Goal: Information Seeking & Learning: Learn about a topic

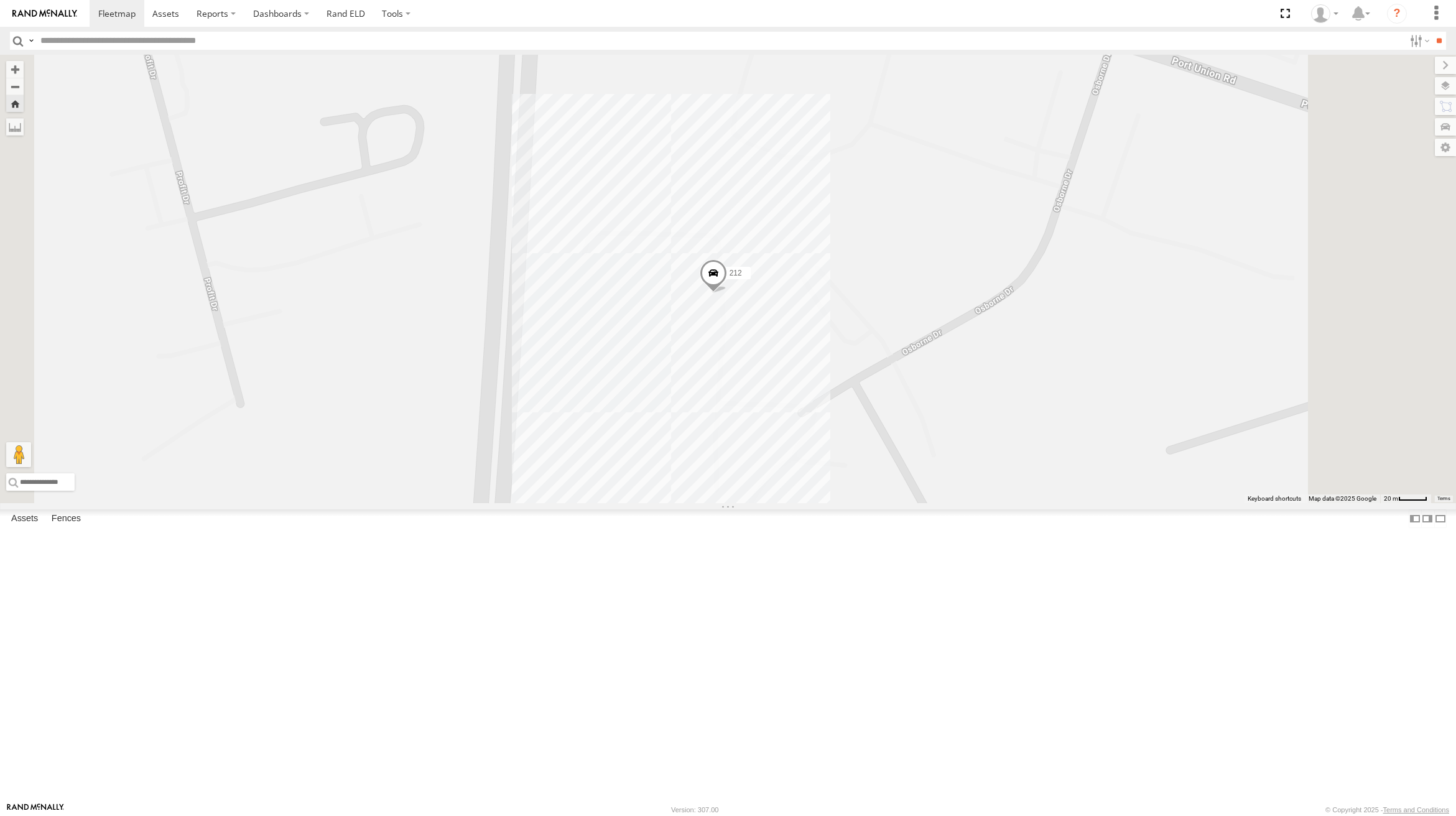
click at [24, 105] on button "Zoom Home" at bounding box center [15, 103] width 18 height 17
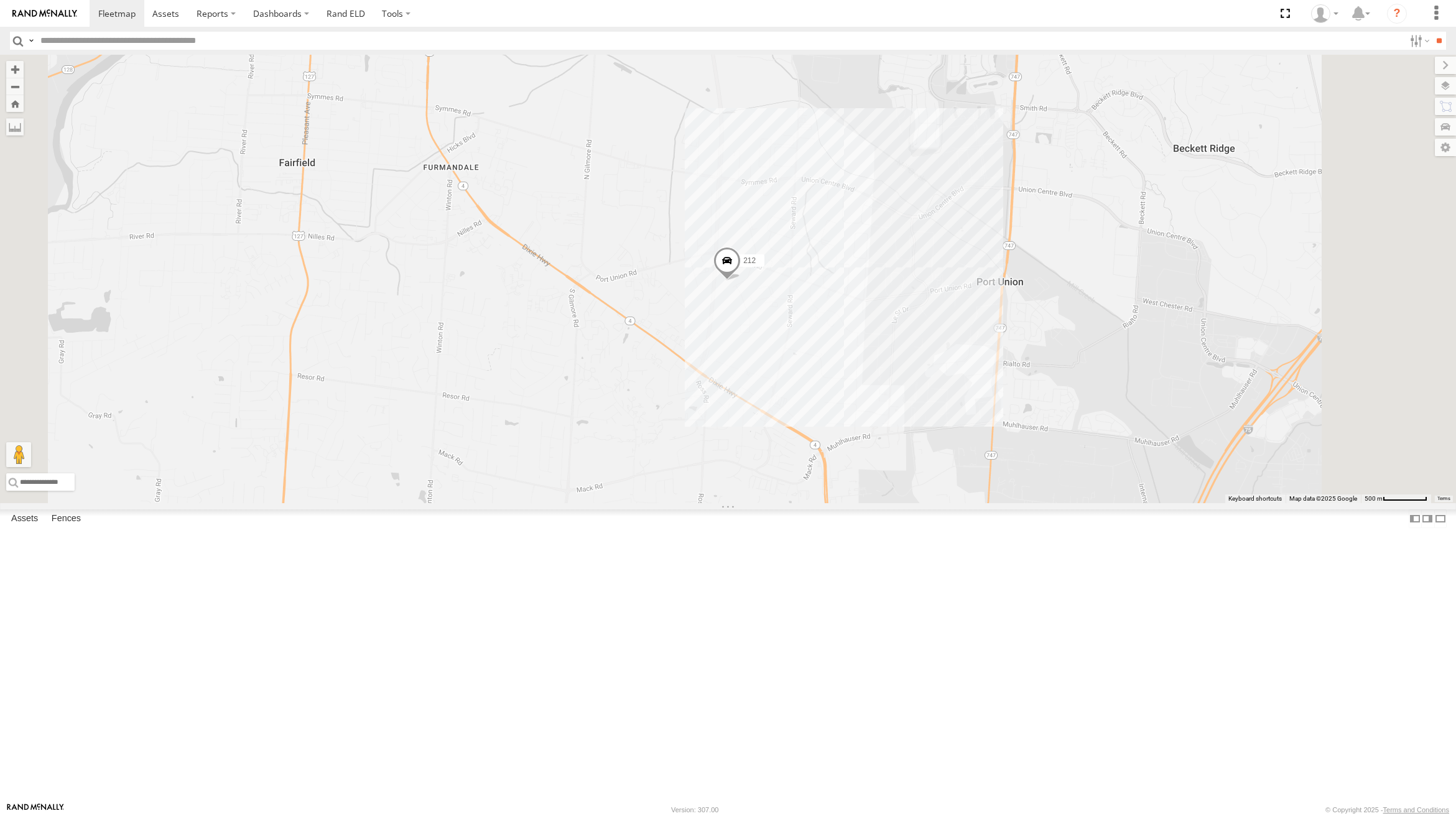
click at [764, 266] on label "212" at bounding box center [749, 260] width 31 height 13
click at [744, 265] on label at bounding box center [731, 261] width 24 height 9
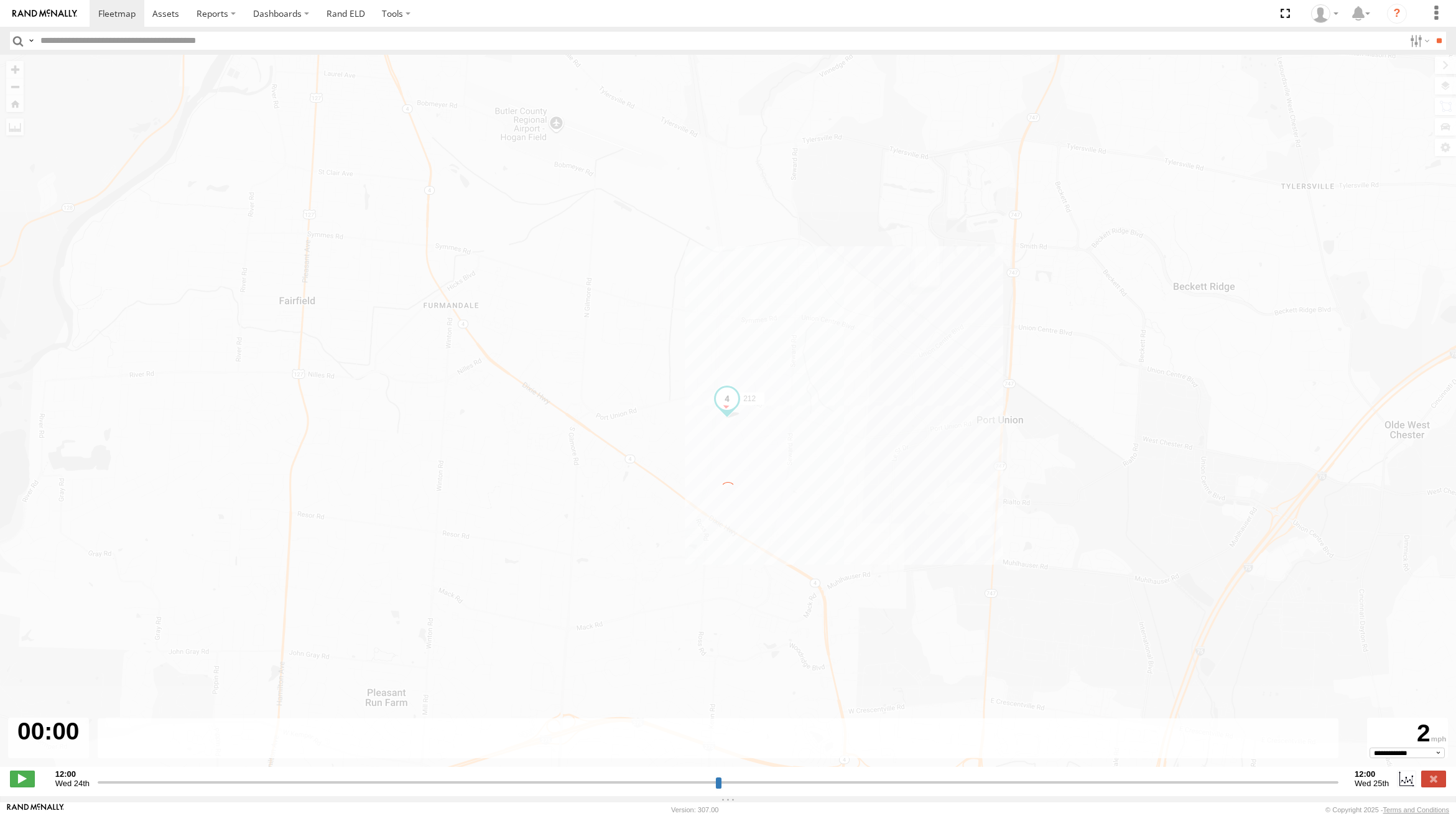
click at [0, 0] on label "×" at bounding box center [0, 0] width 0 height 0
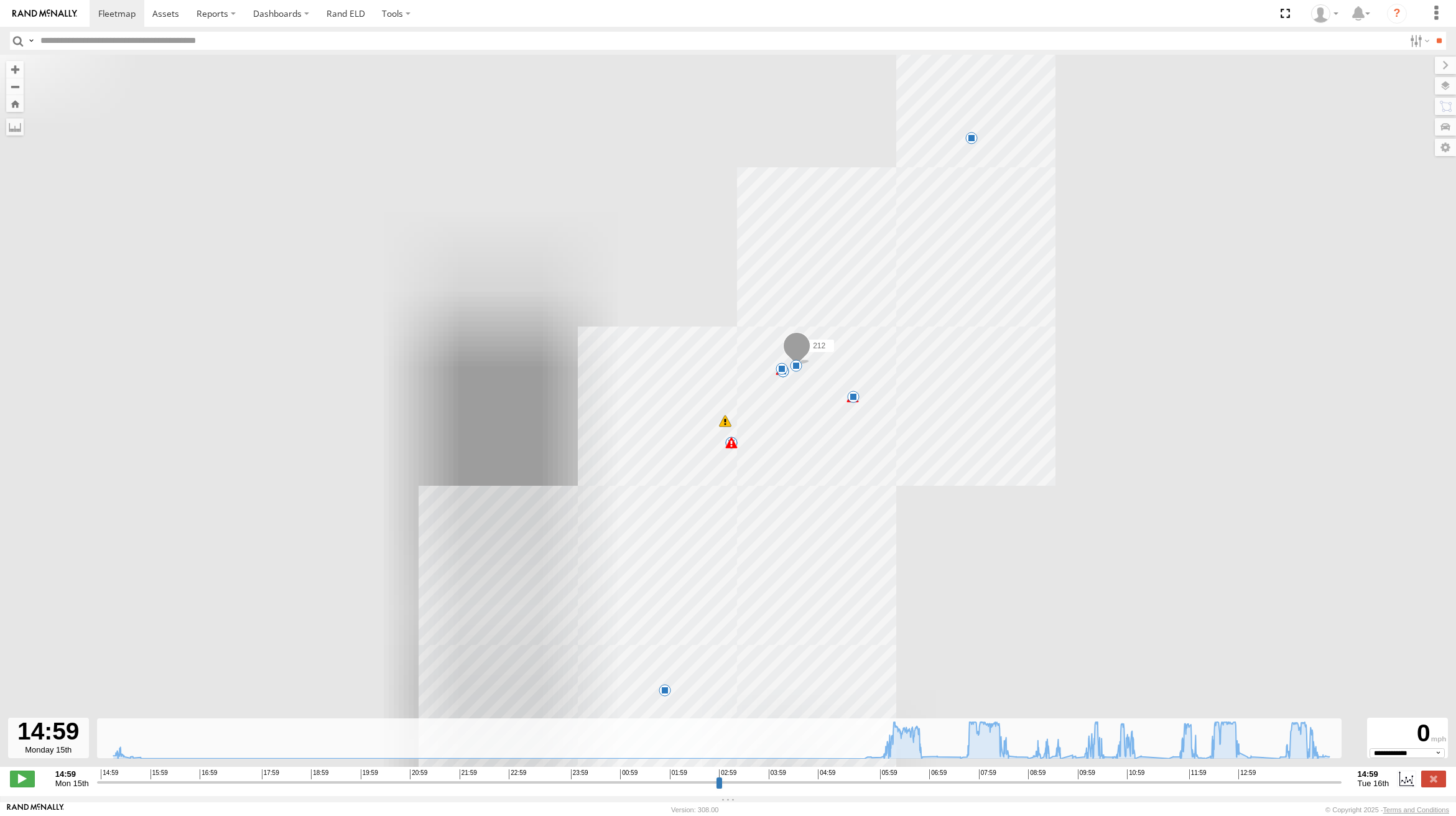
select select "**********"
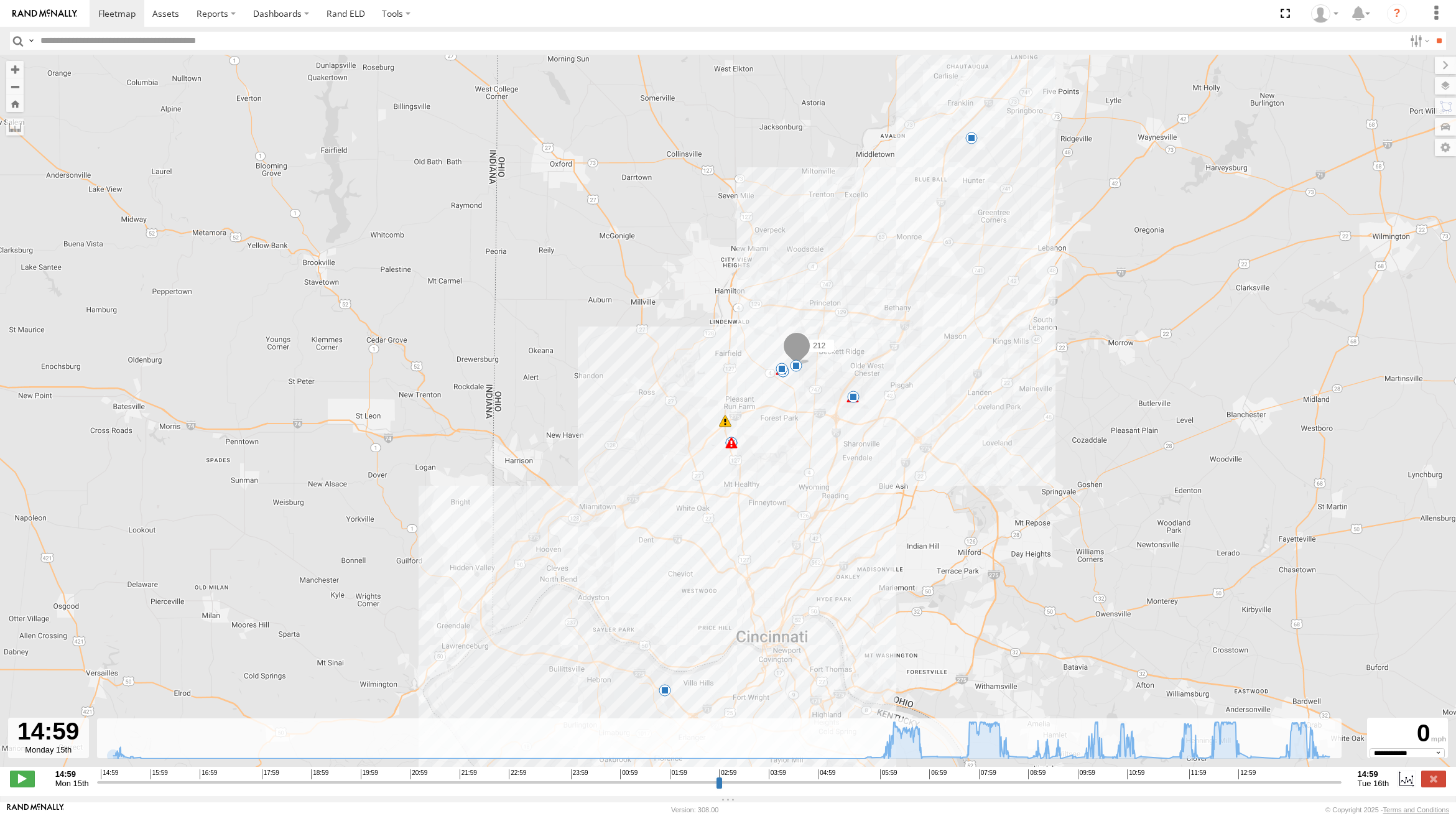
click at [45, 751] on div at bounding box center [48, 738] width 81 height 40
click at [51, 746] on div at bounding box center [48, 738] width 81 height 40
click at [67, 778] on strong "14:59" at bounding box center [72, 773] width 34 height 9
click at [1433, 785] on label at bounding box center [1433, 778] width 25 height 16
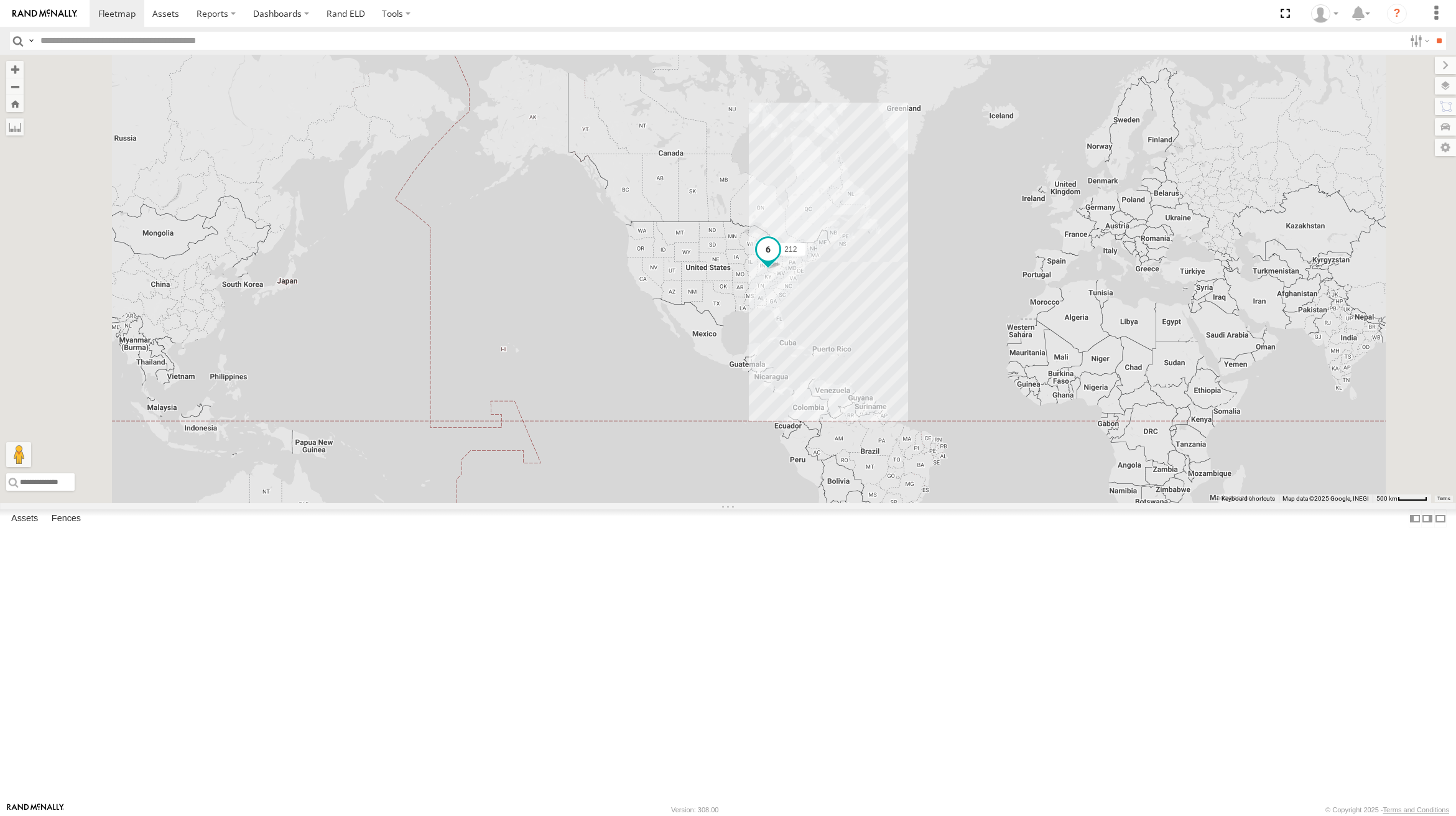
click at [797, 253] on span "212" at bounding box center [790, 250] width 13 height 9
click at [785, 255] on label at bounding box center [772, 251] width 24 height 9
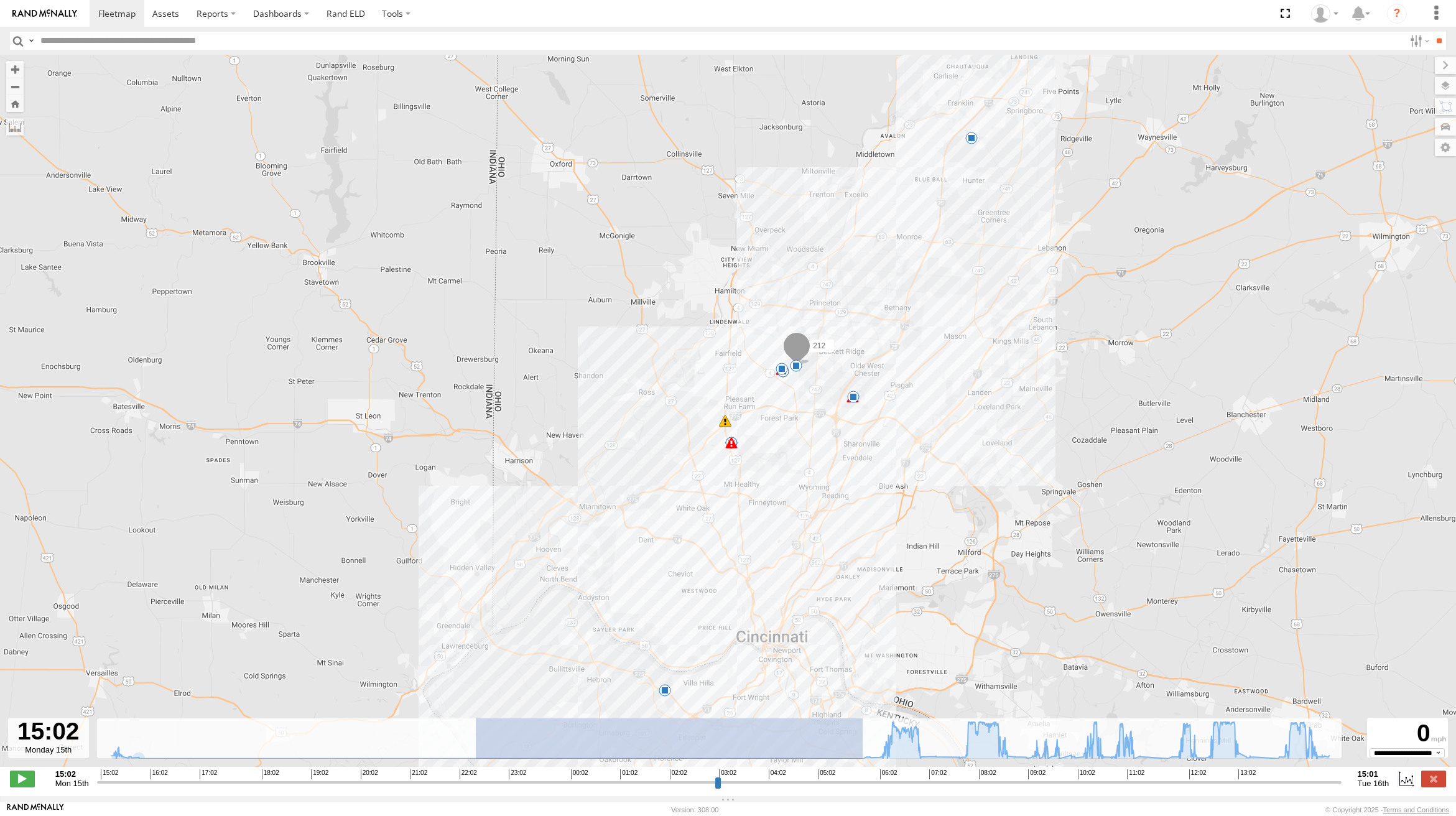
drag, startPoint x: 863, startPoint y: 748, endPoint x: 255, endPoint y: 761, distance: 608.1
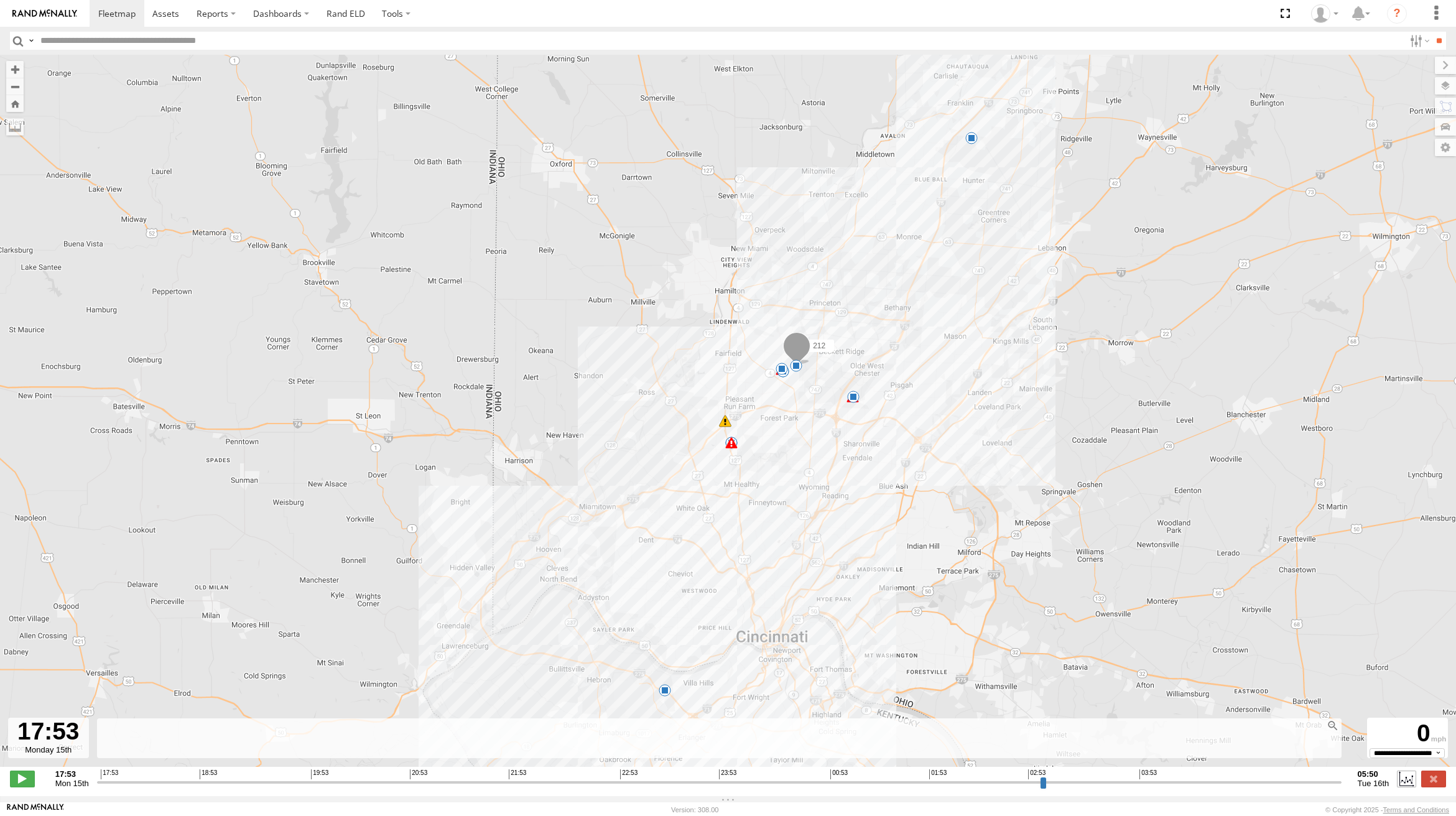
click at [1410, 785] on label at bounding box center [1406, 778] width 19 height 16
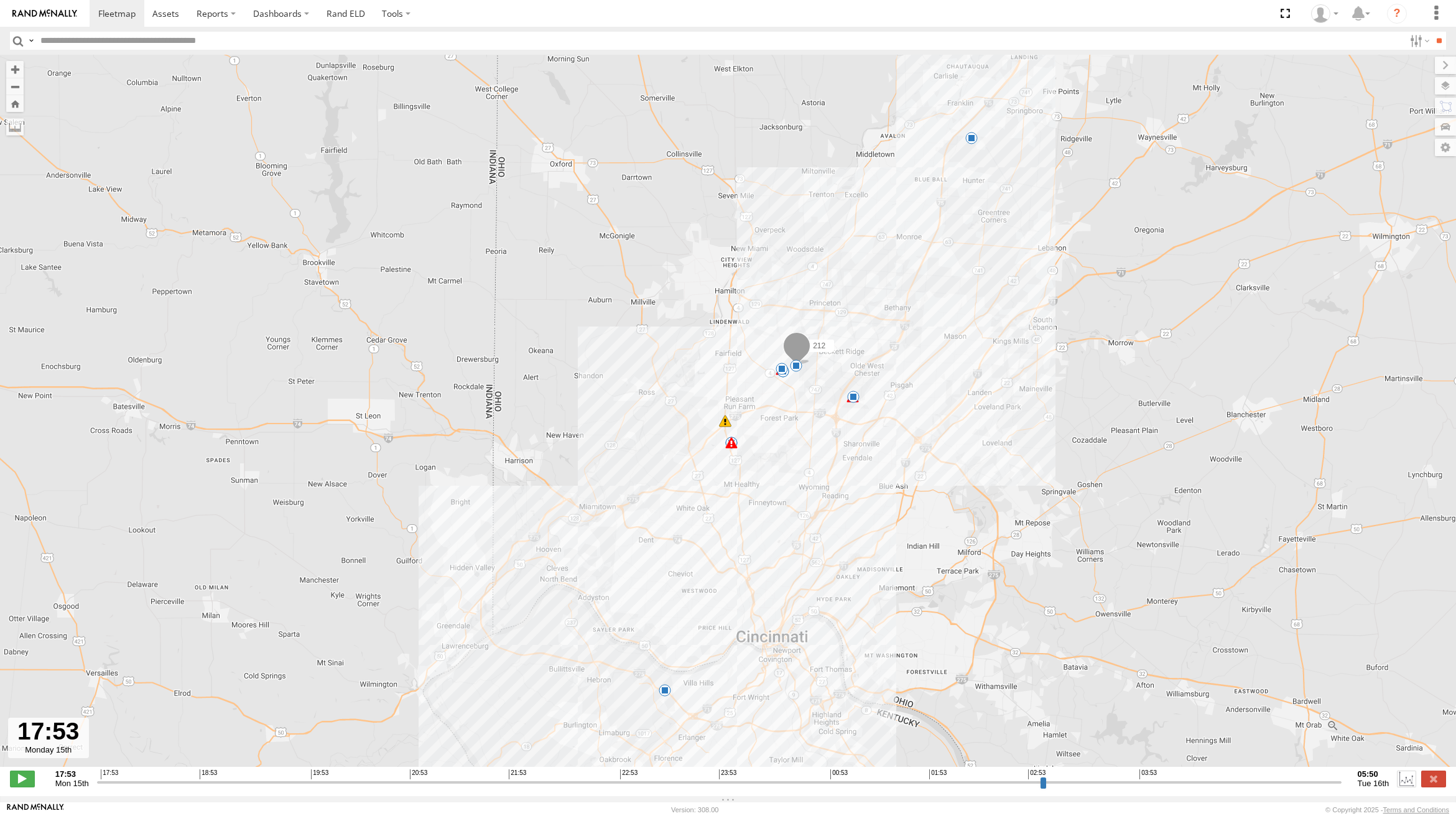
click at [1410, 785] on label at bounding box center [1406, 778] width 19 height 16
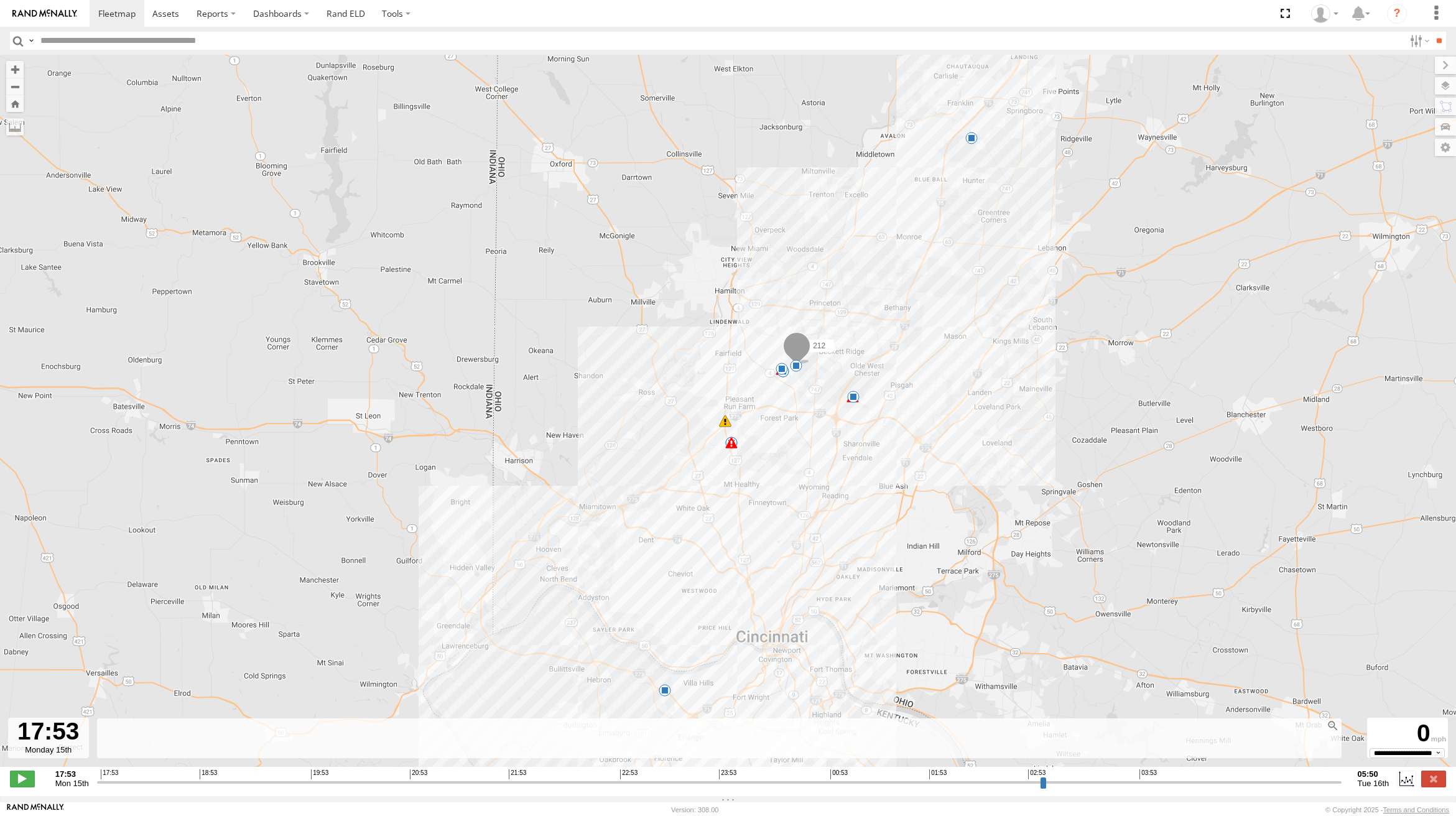
click at [1371, 788] on span "Tue 16th" at bounding box center [1373, 783] width 32 height 9
click at [1371, 778] on strong "05:50" at bounding box center [1373, 773] width 32 height 9
click at [31, 39] on label at bounding box center [31, 41] width 10 height 18
click at [200, 86] on div "212 12:18 Tue 15:35 Mon 15:39 Mon 07:20 Tue 08:54 Tue 09:43 Tue 10:37 Tue 11:24…" at bounding box center [728, 417] width 1456 height 725
click at [210, 40] on input "text" at bounding box center [720, 41] width 1369 height 18
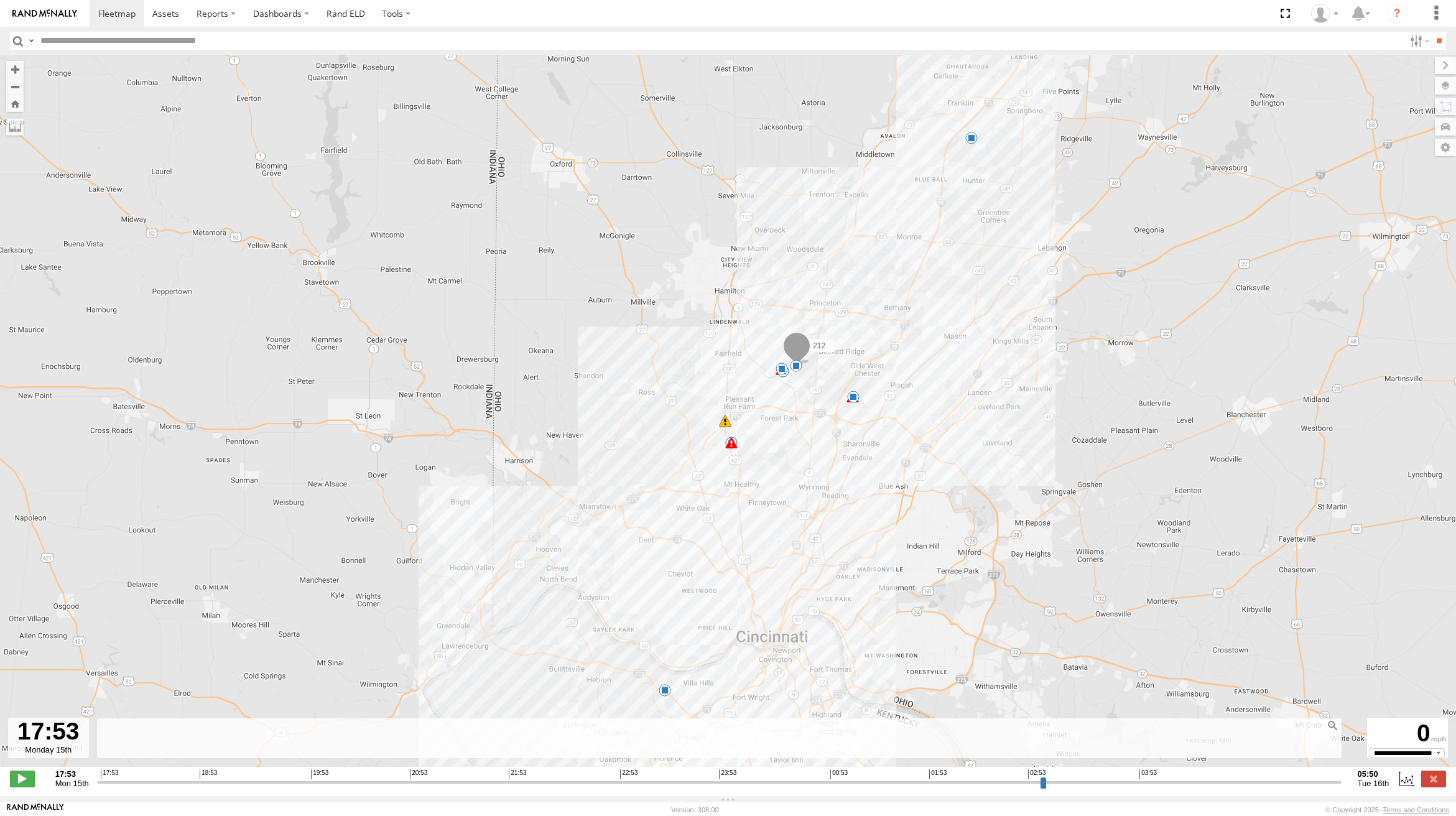
click at [194, 39] on input "text" at bounding box center [720, 41] width 1369 height 18
click at [28, 787] on span at bounding box center [23, 778] width 25 height 16
click at [170, 106] on div "212 12:18 Tue 15:35 Mon 15:39 Mon 07:20 Tue 08:54 Tue 09:43 Tue 10:37 Tue 11:24…" at bounding box center [728, 417] width 1456 height 725
click at [82, 788] on span "Mon 15th" at bounding box center [72, 783] width 34 height 9
click at [60, 751] on div at bounding box center [48, 738] width 81 height 40
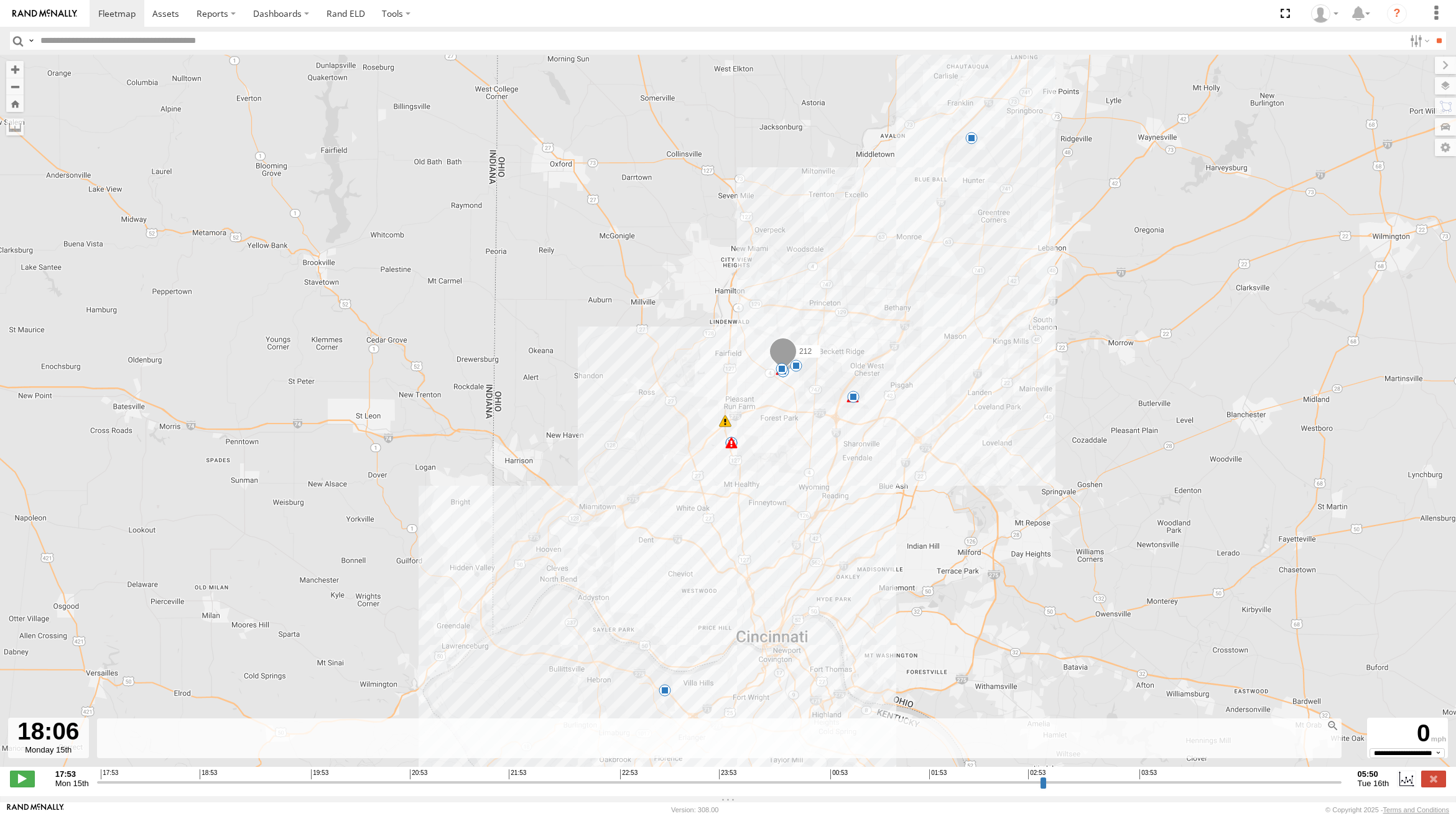
click at [380, 745] on rect at bounding box center [719, 738] width 1244 height 40
click at [1389, 726] on div "0" at bounding box center [1407, 734] width 77 height 29
click at [1438, 757] on select "**********" at bounding box center [1407, 752] width 75 height 9
click at [0, 0] on span "Asset ID" at bounding box center [0, 0] width 0 height 0
click at [1418, 41] on label at bounding box center [1418, 41] width 27 height 18
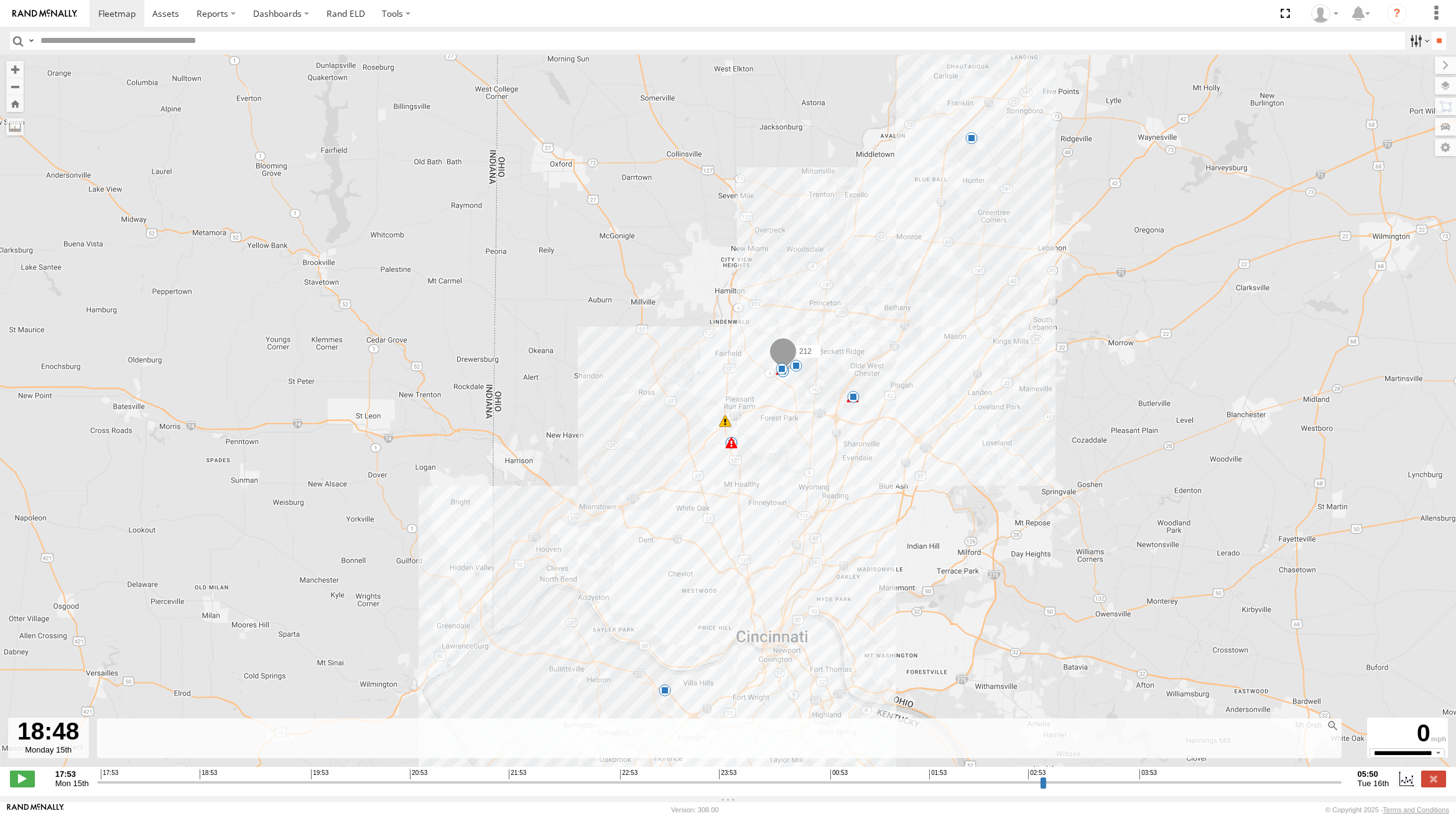
click at [1418, 41] on label at bounding box center [1418, 41] width 27 height 18
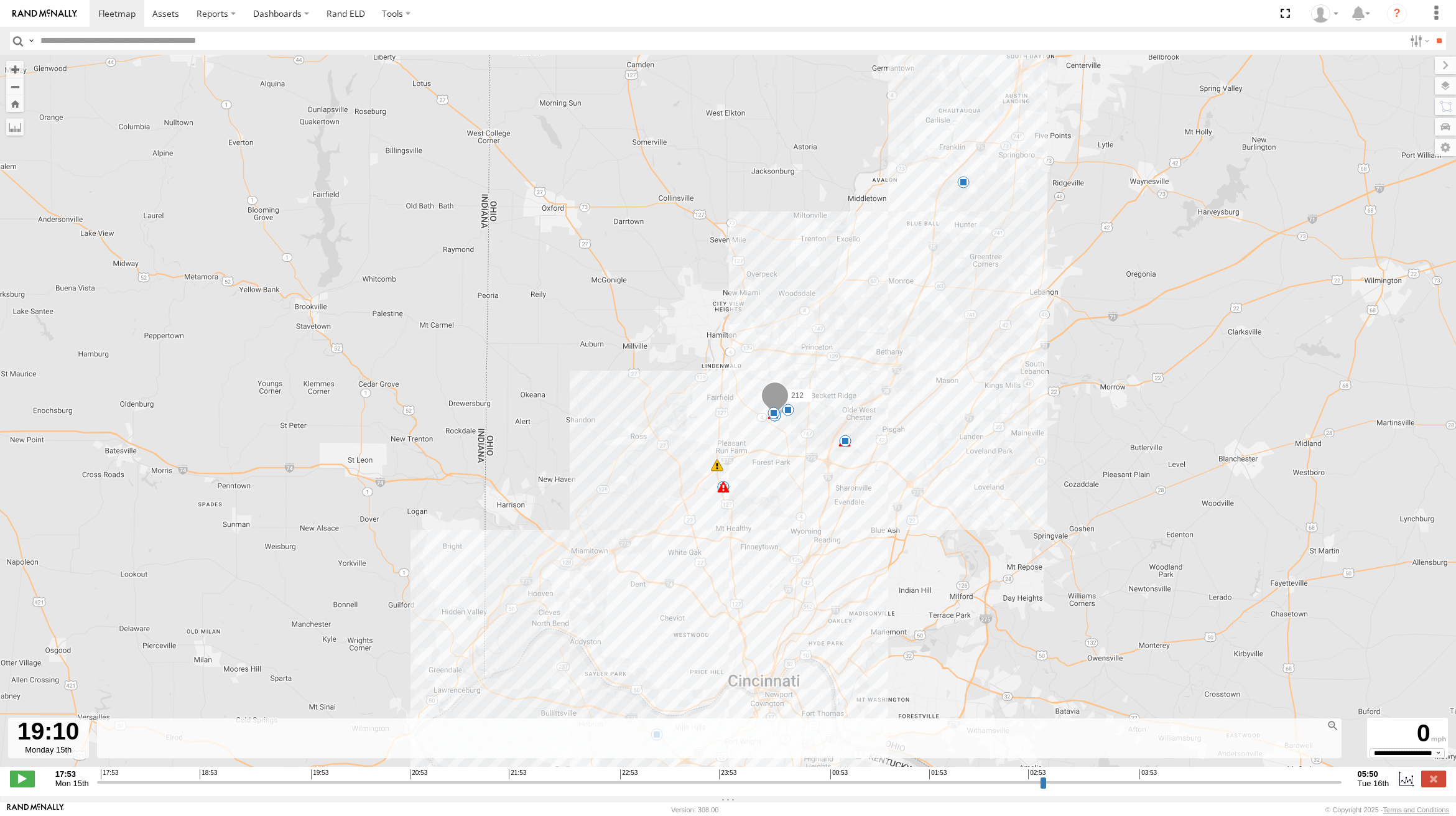
drag, startPoint x: 91, startPoint y: 754, endPoint x: 83, endPoint y: 795, distance: 41.8
click at [83, 795] on div "← Move left → Move right ↑ Move up ↓ Move down + Zoom in - Zoom out Home Jump l…" at bounding box center [728, 425] width 1456 height 741
click at [18, 105] on button "Zoom Home" at bounding box center [15, 103] width 18 height 17
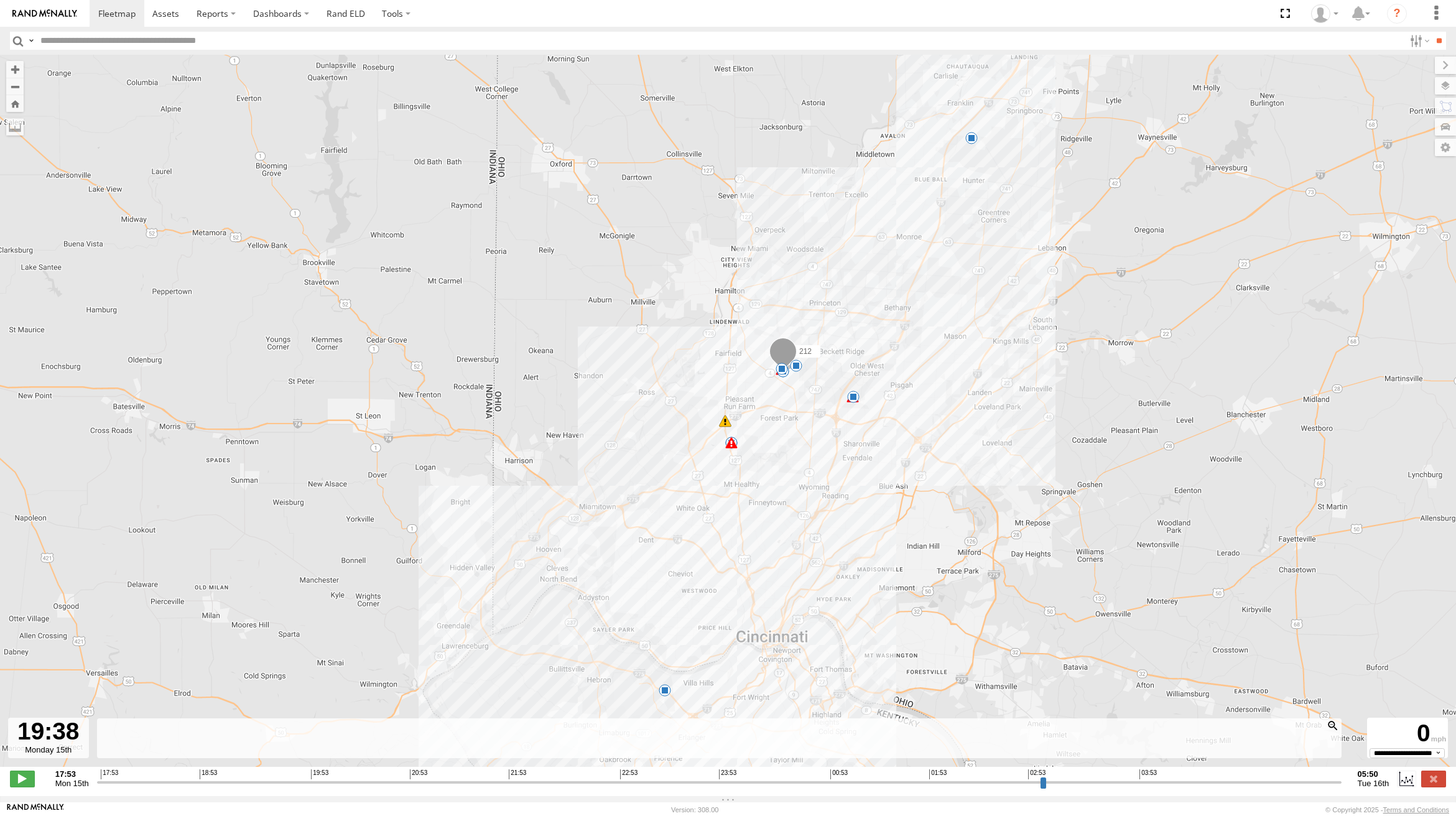
click at [1333, 731] on div at bounding box center [1332, 725] width 12 height 12
click at [306, 10] on label "Dashboards" at bounding box center [281, 13] width 73 height 27
click at [292, 40] on span at bounding box center [284, 38] width 62 height 12
type input "**********"
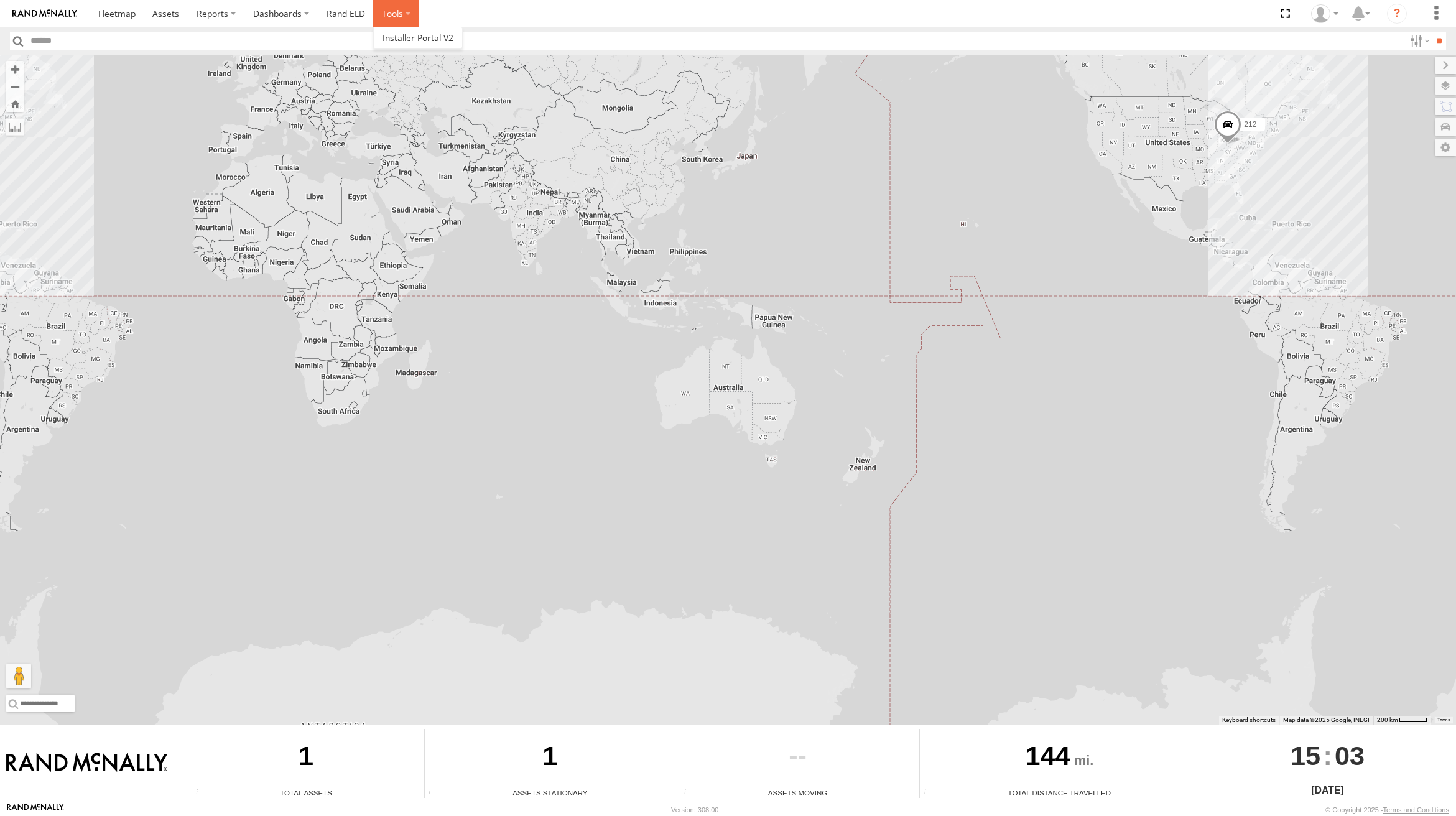
click at [403, 9] on label at bounding box center [396, 13] width 46 height 27
click at [162, 16] on span at bounding box center [166, 13] width 27 height 12
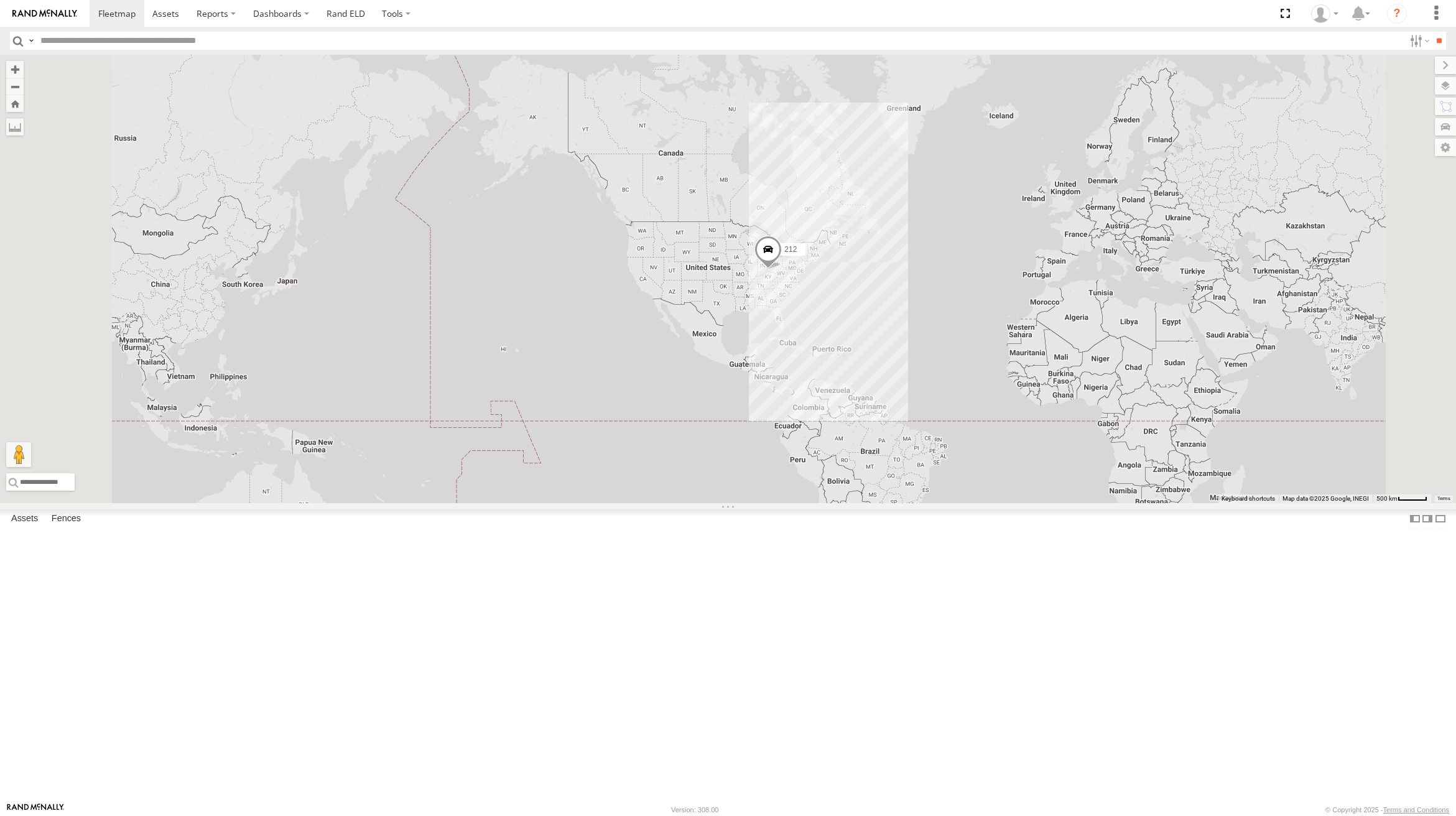
click at [0, 0] on span at bounding box center [0, 0] width 0 height 0
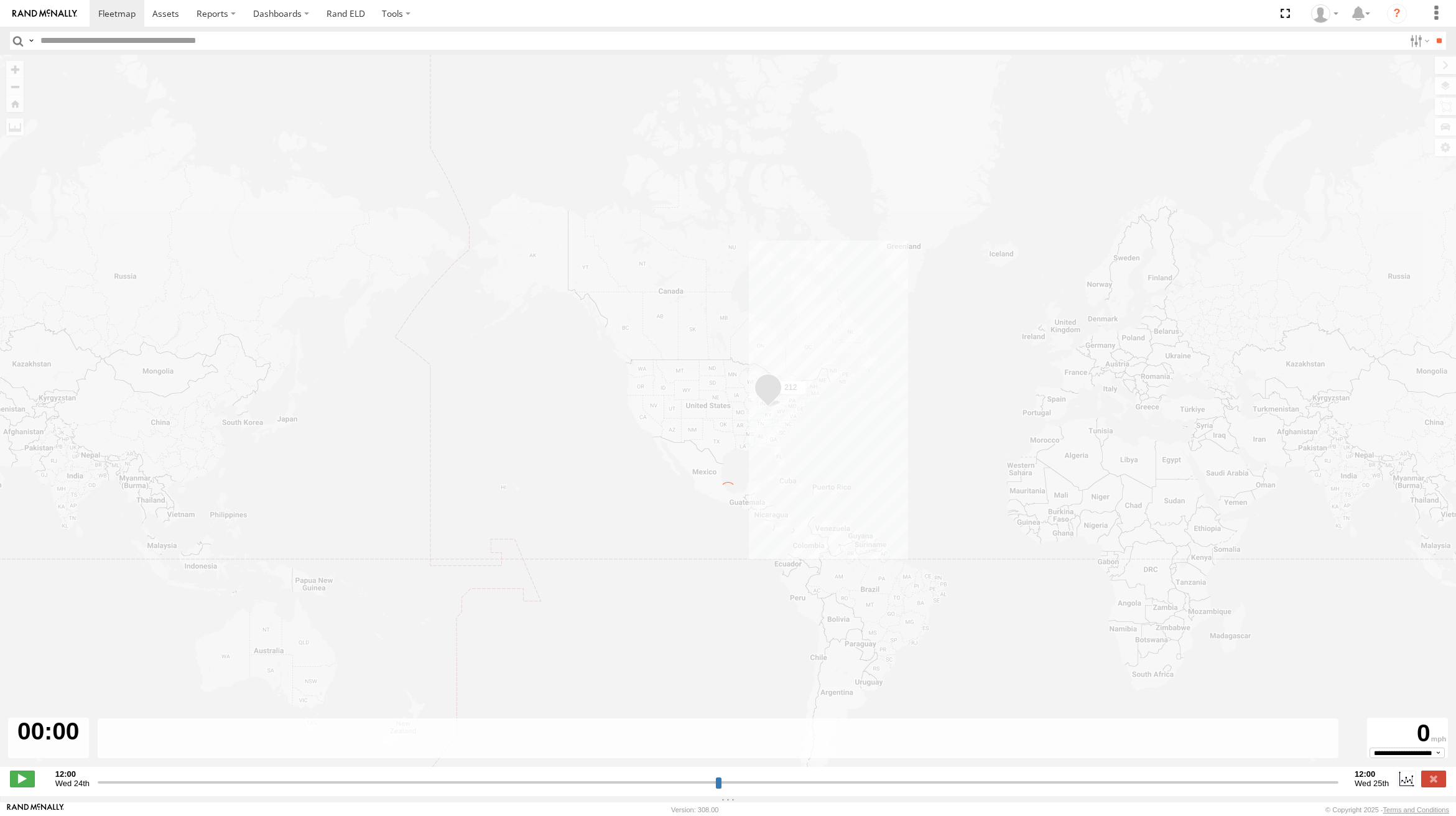
type input "**********"
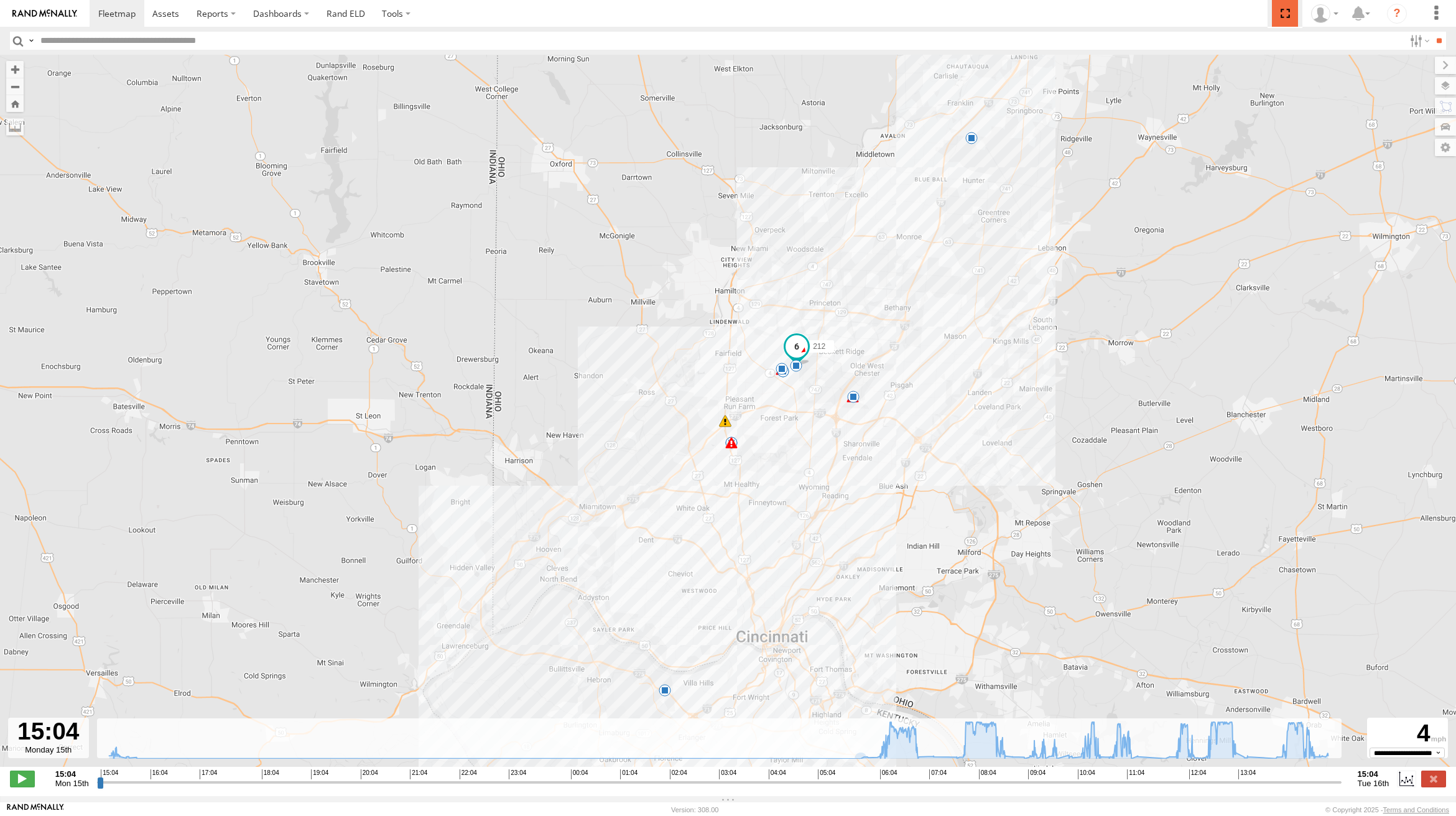
click at [1285, 19] on span at bounding box center [1284, 13] width 26 height 27
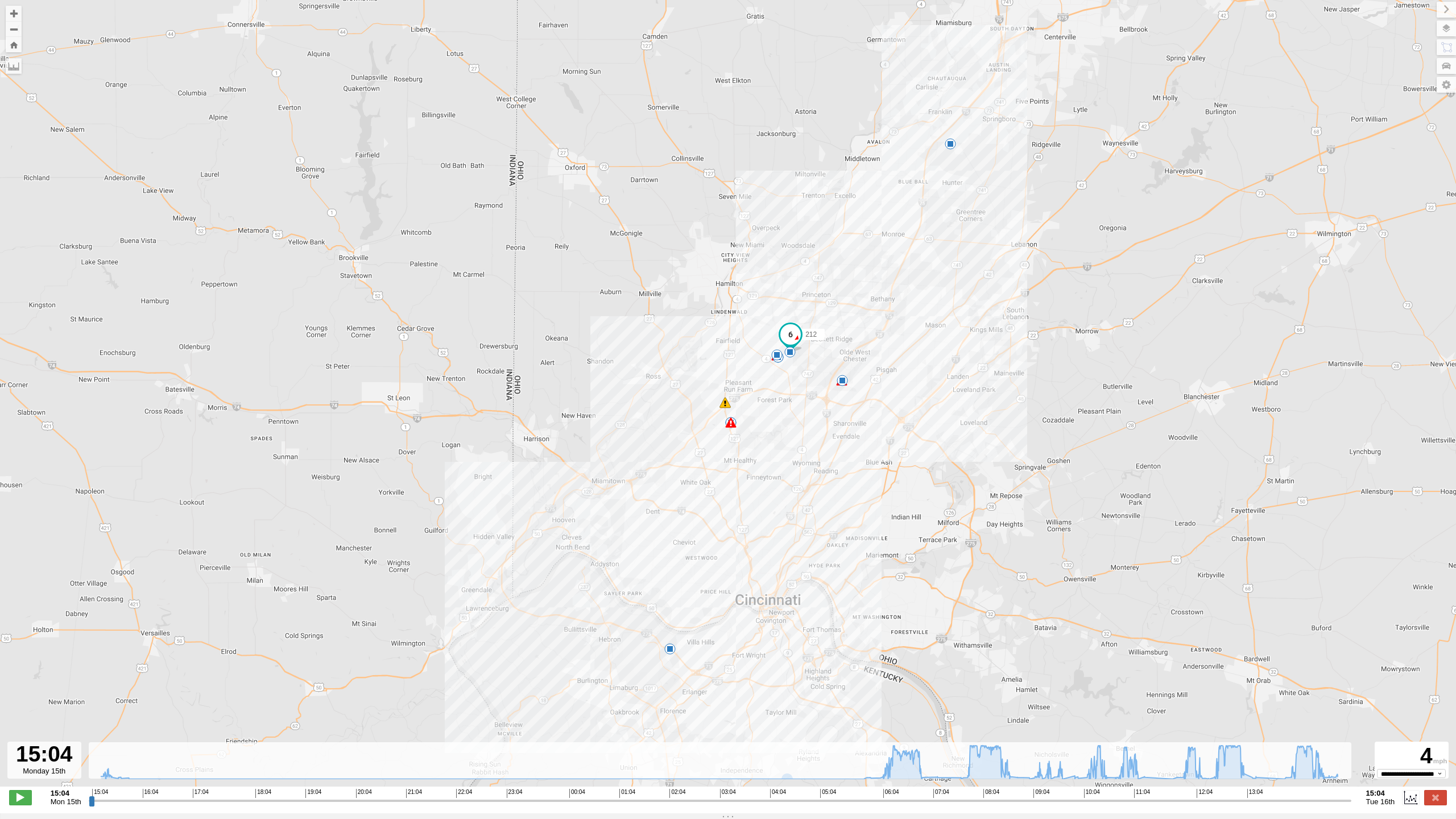
click at [475, 64] on div "212 12:18 Tue 15:35 Mon 15:39 Mon 07:20 Tue 08:54 Tue 09:43 Tue 10:37 Tue 11:24…" at bounding box center [728, 399] width 1456 height 799
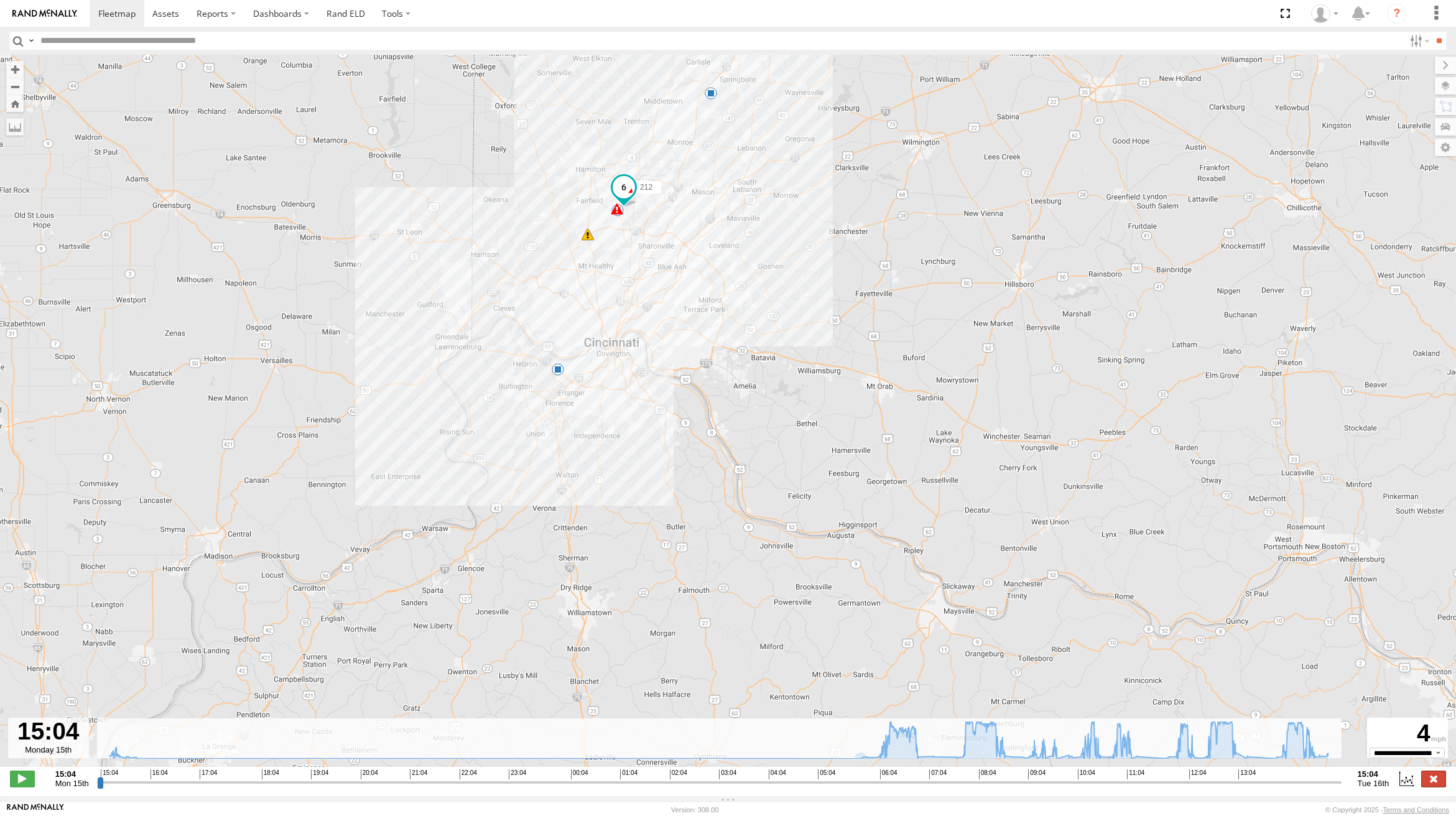
click at [1433, 783] on label at bounding box center [1433, 778] width 25 height 16
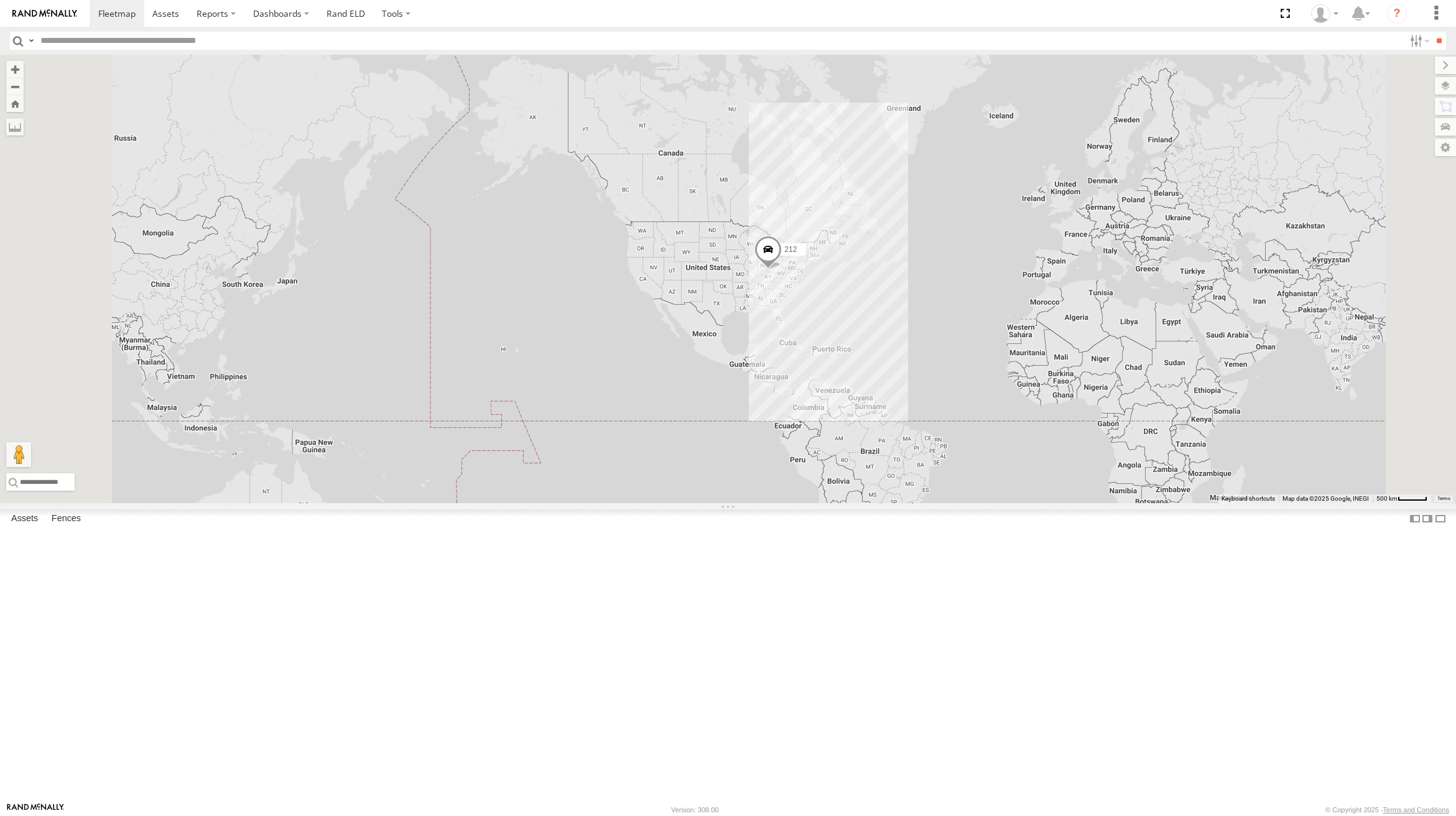
click at [0, 0] on span at bounding box center [0, 0] width 0 height 0
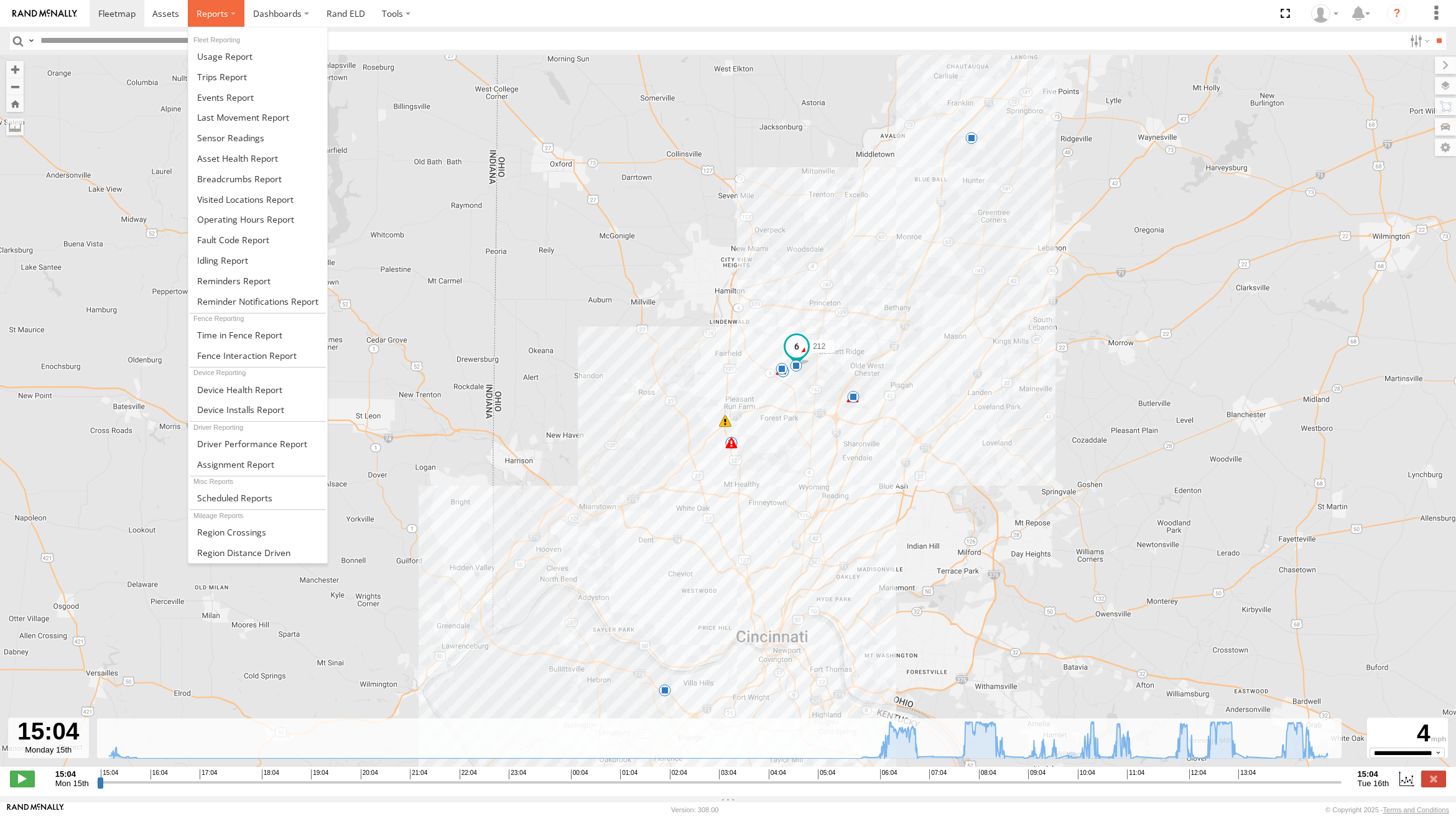
click at [233, 11] on label at bounding box center [216, 13] width 56 height 27
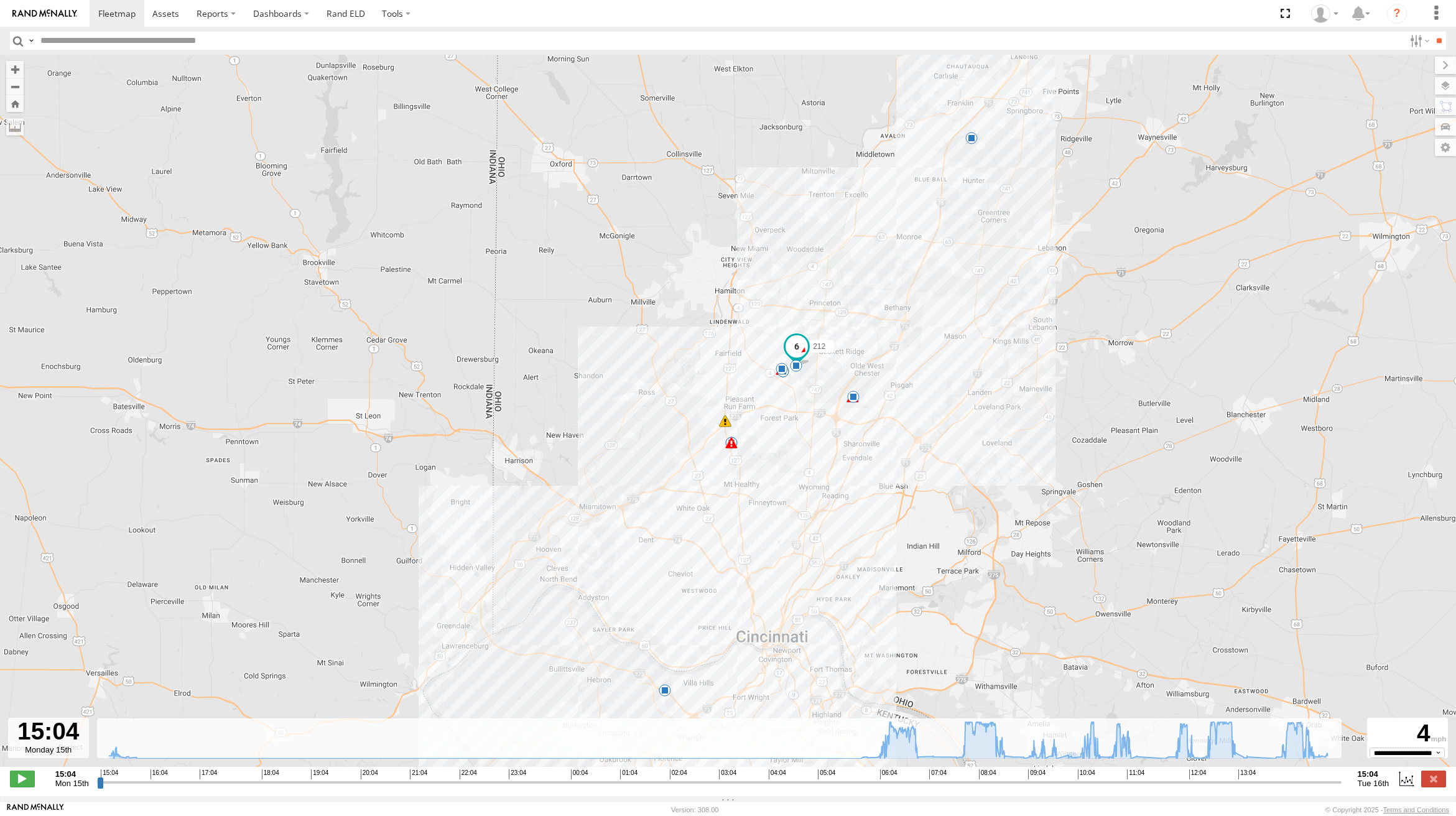
click at [536, 238] on div "212 12:18 Tue 15:35 Mon 15:39 Mon 07:20 Tue 08:54 Tue 09:43 Tue 10:37 Tue 11:24…" at bounding box center [728, 417] width 1456 height 725
click at [166, 11] on span at bounding box center [166, 13] width 27 height 12
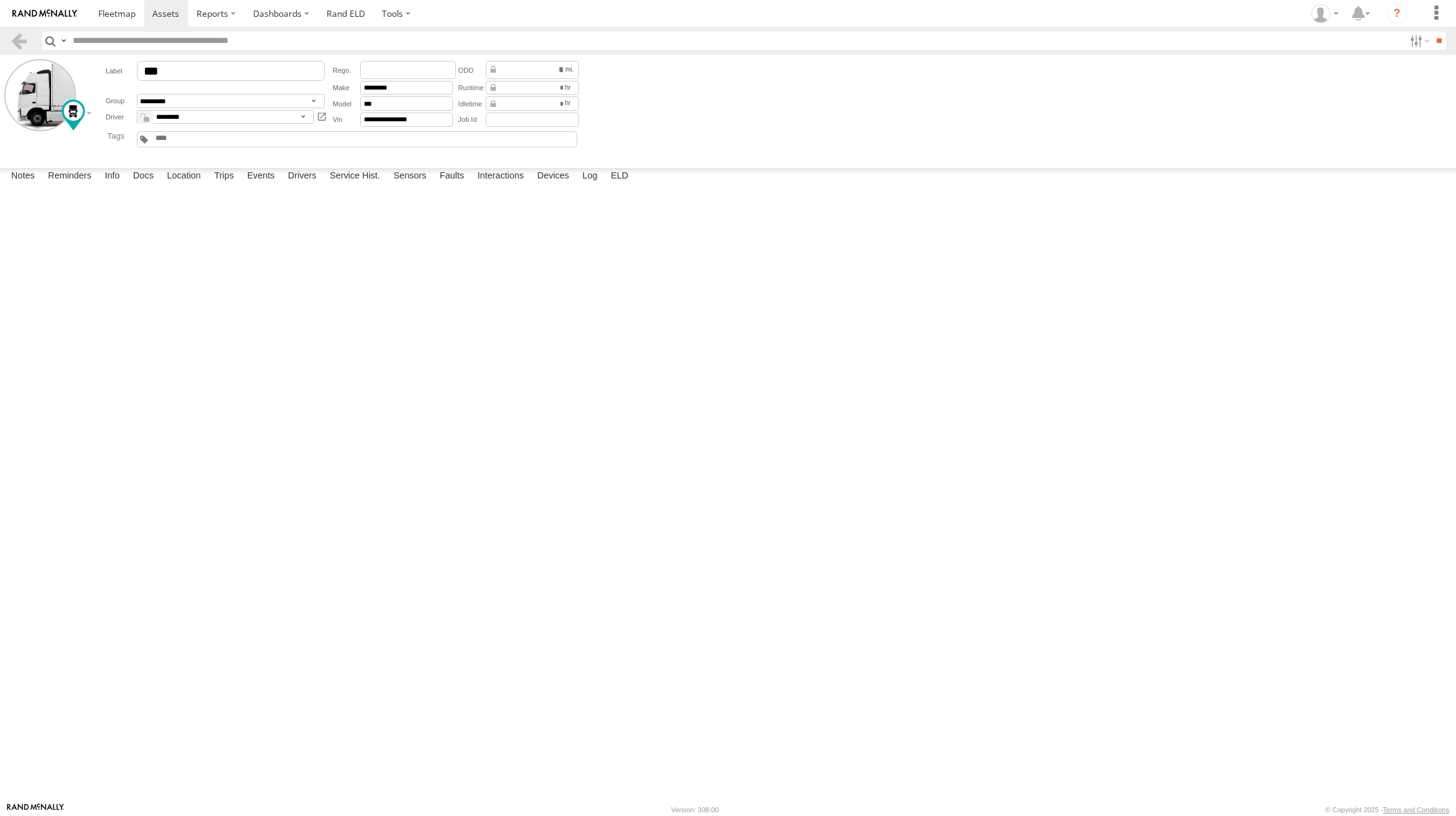
scroll to position [561, 0]
click at [0, 0] on label "[PERSON_NAME] HQ [PERSON_NAME] Trucking Company 39.32936 -84.49986" at bounding box center [0, 0] width 0 height 0
click at [0, 0] on label "×" at bounding box center [0, 0] width 0 height 0
click at [0, 0] on div at bounding box center [0, 0] width 0 height 0
click at [0, 0] on div "[PERSON_NAME] Trucking Company" at bounding box center [0, 0] width 0 height 0
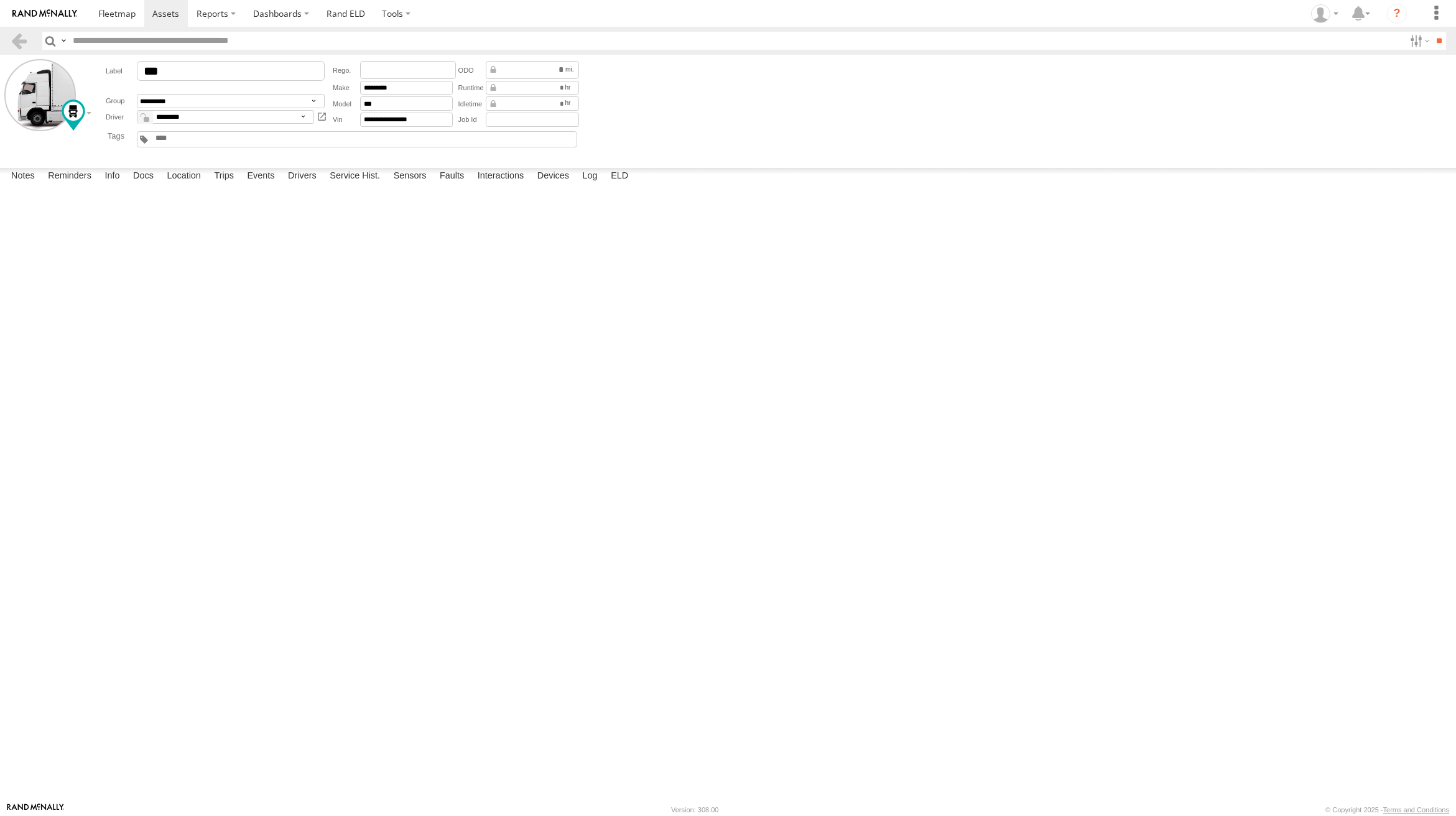
click at [0, 0] on label "Close" at bounding box center [0, 0] width 0 height 0
click at [0, 0] on div "2000 [PERSON_NAME] Blvd" at bounding box center [0, 0] width 0 height 0
click at [0, 0] on label "×" at bounding box center [0, 0] width 0 height 0
click at [0, 0] on div "14:02 [DATE]" at bounding box center [0, 0] width 0 height 0
click at [0, 0] on div "[GEOGRAPHIC_DATA],[GEOGRAPHIC_DATA]" at bounding box center [0, 0] width 0 height 0
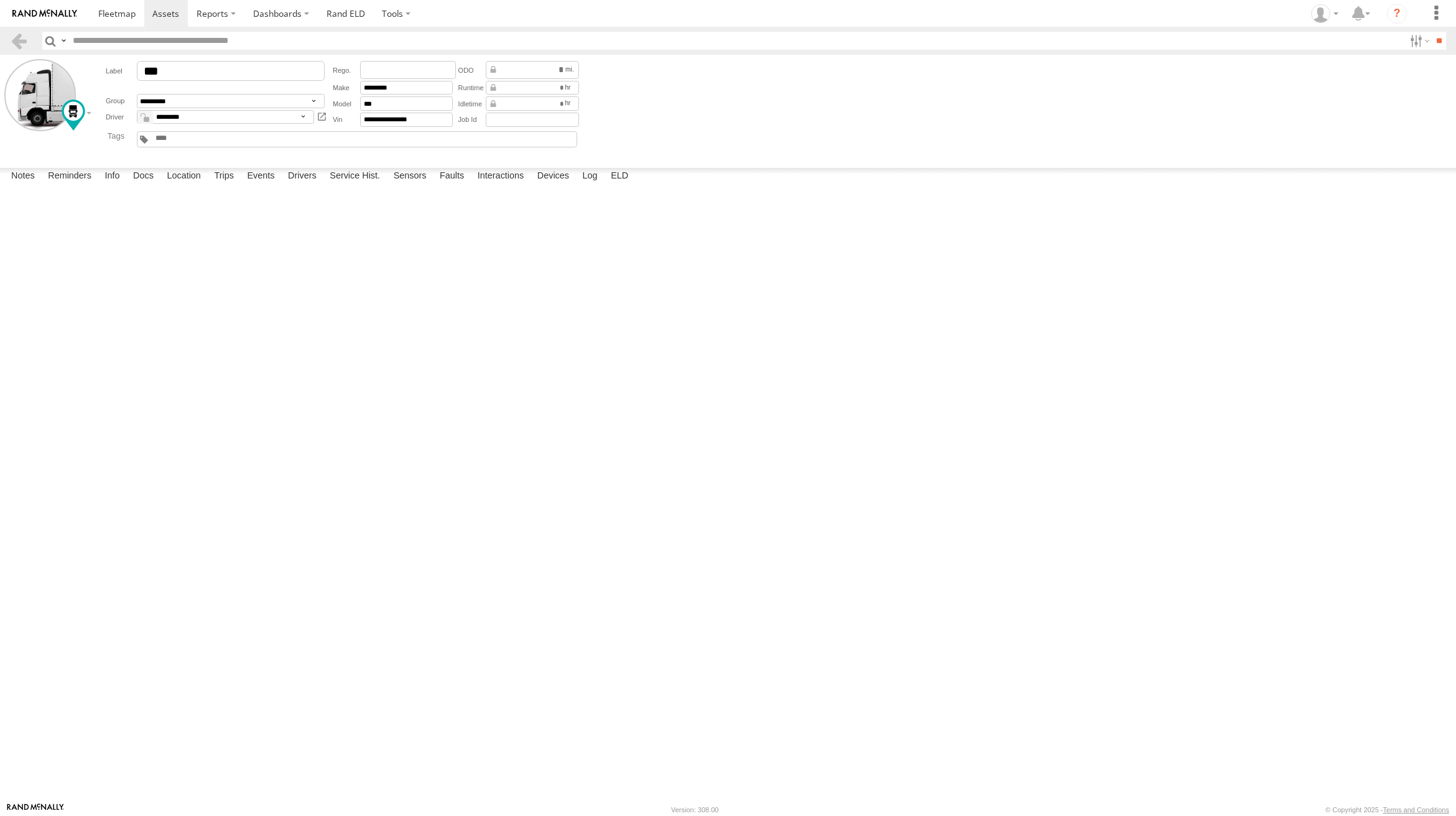
click at [0, 0] on label "×" at bounding box center [0, 0] width 0 height 0
click at [0, 0] on div at bounding box center [0, 0] width 0 height 0
